Goal: Task Accomplishment & Management: Use online tool/utility

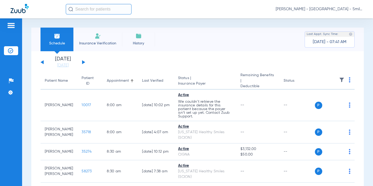
click at [348, 81] on img at bounding box center [349, 79] width 2 height 5
click at [334, 110] on span "Verify All Primary" at bounding box center [325, 112] width 33 height 4
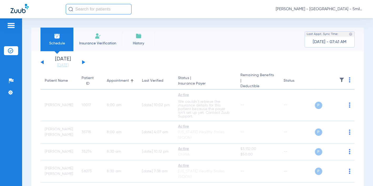
click at [338, 10] on span "[PERSON_NAME] - [GEOGRAPHIC_DATA] - SmileLand PD" at bounding box center [318, 9] width 87 height 5
click at [337, 29] on span "Log out" at bounding box center [342, 29] width 29 height 4
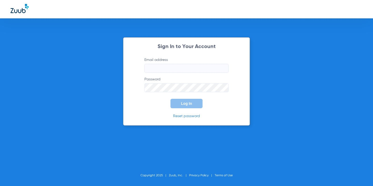
type input "[EMAIL_ADDRESS][DOMAIN_NAME]"
click at [181, 102] on span "Log In" at bounding box center [186, 103] width 11 height 4
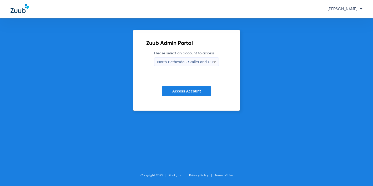
click at [174, 60] on span "North Bethesda - SmileLand PD" at bounding box center [185, 62] width 56 height 4
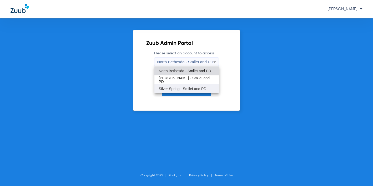
click at [178, 90] on span "Silver Spring - SmileLand PD" at bounding box center [182, 89] width 48 height 4
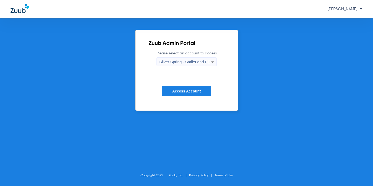
click at [179, 90] on span "Access Account" at bounding box center [186, 91] width 28 height 4
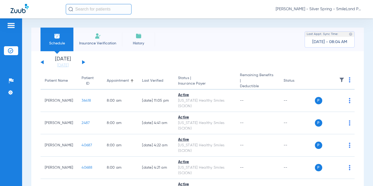
click at [348, 80] on img at bounding box center [349, 79] width 2 height 5
click at [333, 112] on span "Verify All Primary" at bounding box center [325, 112] width 33 height 4
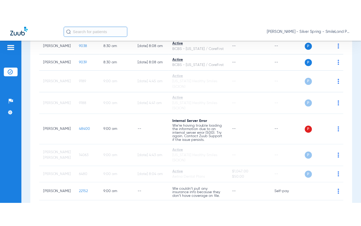
scroll to position [499, 0]
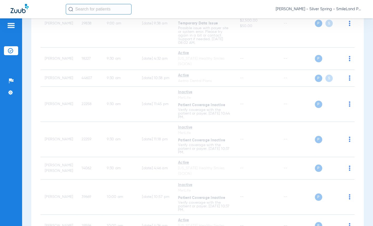
click at [0, 71] on div "Patients Insurance Verification Setup Help Center Settings" at bounding box center [11, 131] width 22 height 226
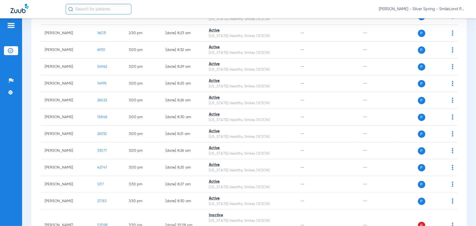
scroll to position [1285, 0]
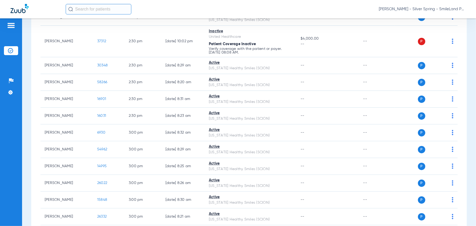
click at [372, 10] on span "[PERSON_NAME] - Silver Spring - SmileLand PD" at bounding box center [422, 9] width 87 height 5
click at [372, 31] on span "Log out" at bounding box center [445, 29] width 29 height 4
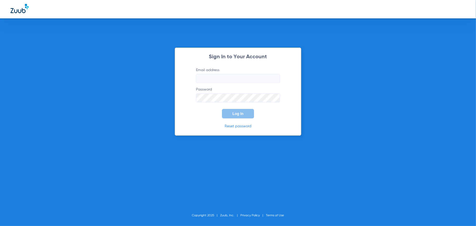
type input "[EMAIL_ADDRESS][DOMAIN_NAME]"
click at [236, 112] on span "Log In" at bounding box center [238, 114] width 11 height 4
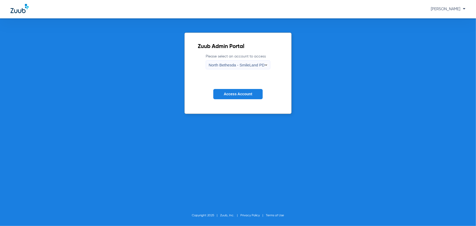
click at [238, 68] on div "North Bethesda - SmileLand PD" at bounding box center [237, 65] width 56 height 9
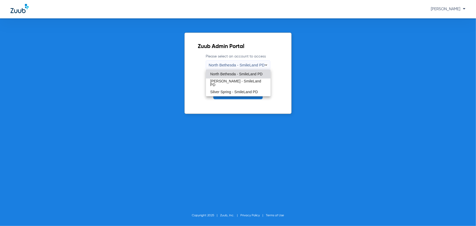
click at [232, 74] on span "North Bethesda - SmileLand PD" at bounding box center [236, 74] width 52 height 4
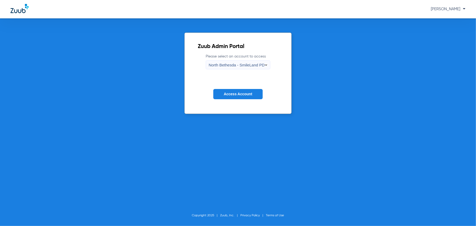
click at [240, 95] on span "Access Account" at bounding box center [238, 94] width 28 height 4
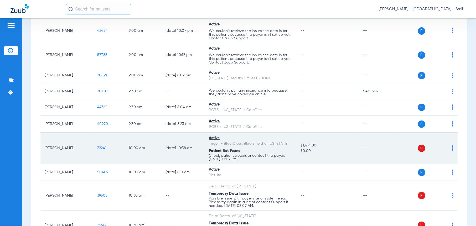
scroll to position [2, 0]
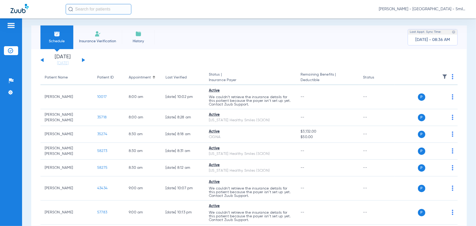
click at [372, 79] on span at bounding box center [453, 78] width 2 height 4
click at [372, 95] on button "Verify All" at bounding box center [428, 97] width 41 height 11
